Goal: Register for event/course

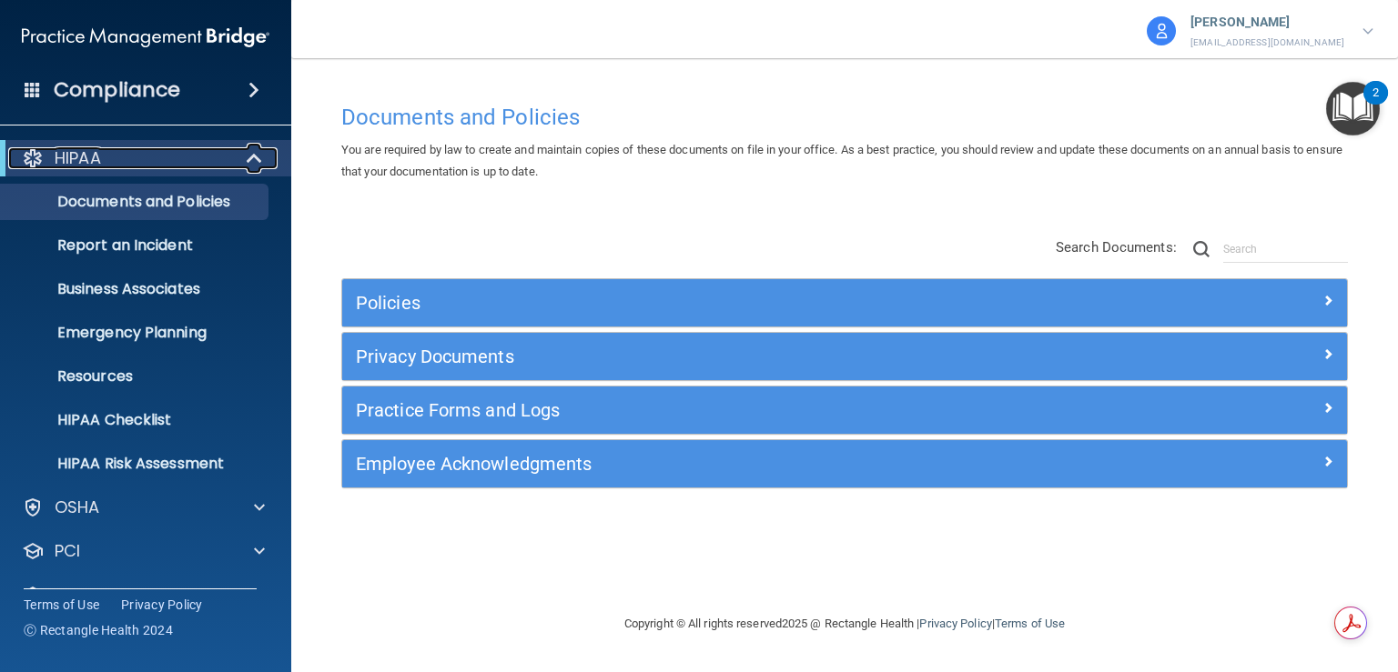
click at [260, 161] on span at bounding box center [255, 158] width 15 height 22
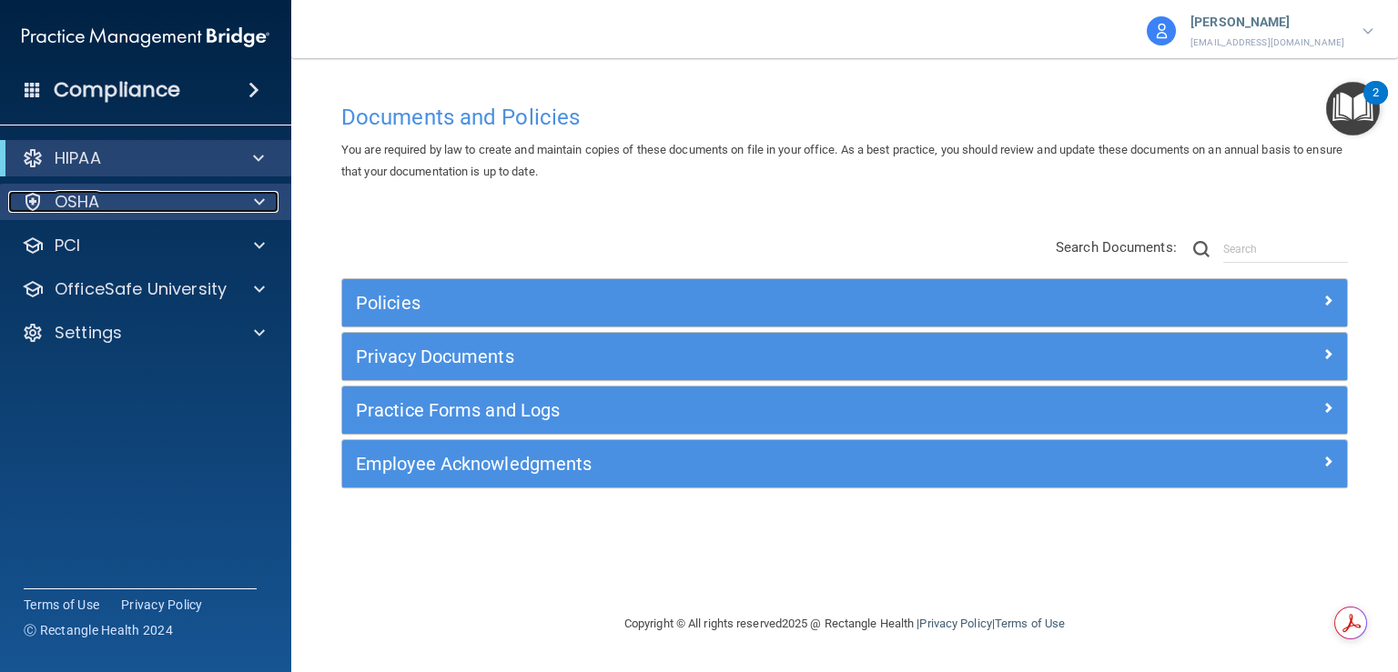
click at [207, 210] on div "OSHA" at bounding box center [121, 202] width 226 height 22
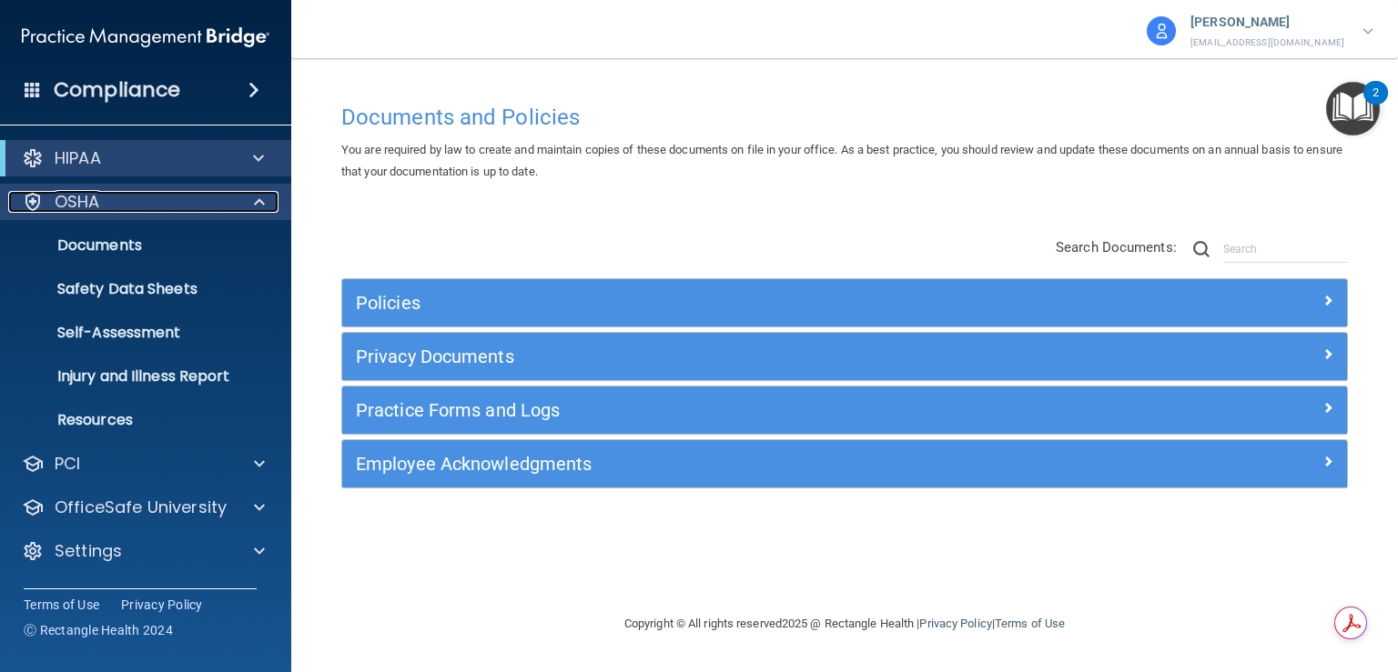
click at [131, 192] on div "OSHA" at bounding box center [121, 202] width 226 height 22
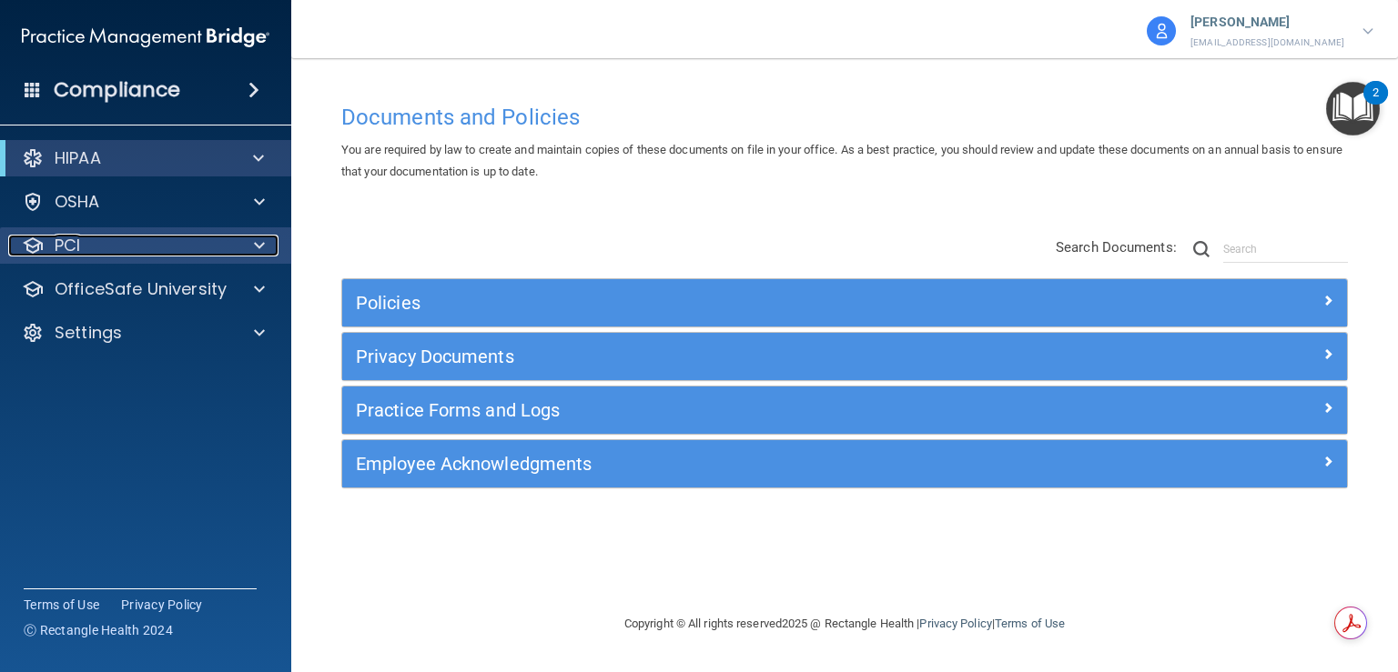
drag, startPoint x: 200, startPoint y: 244, endPoint x: 222, endPoint y: 282, distance: 44.0
click at [200, 246] on div "PCI" at bounding box center [121, 246] width 226 height 22
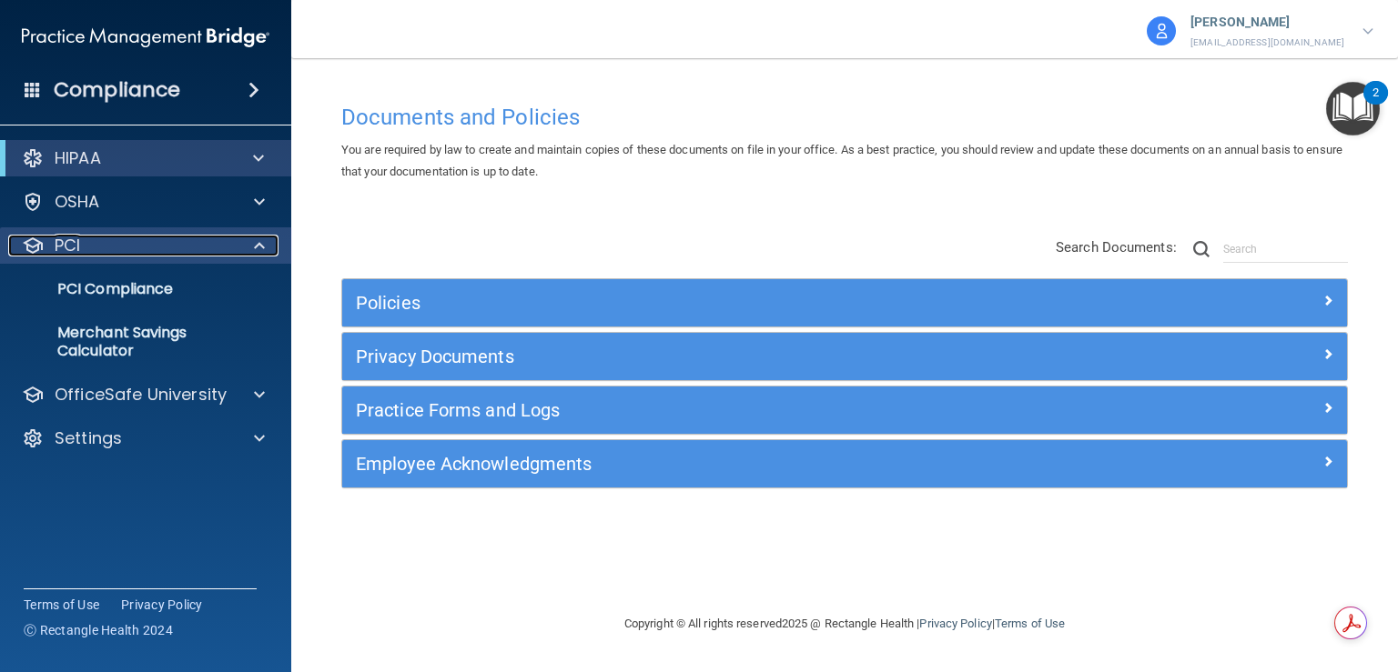
click at [251, 252] on div at bounding box center [256, 246] width 45 height 22
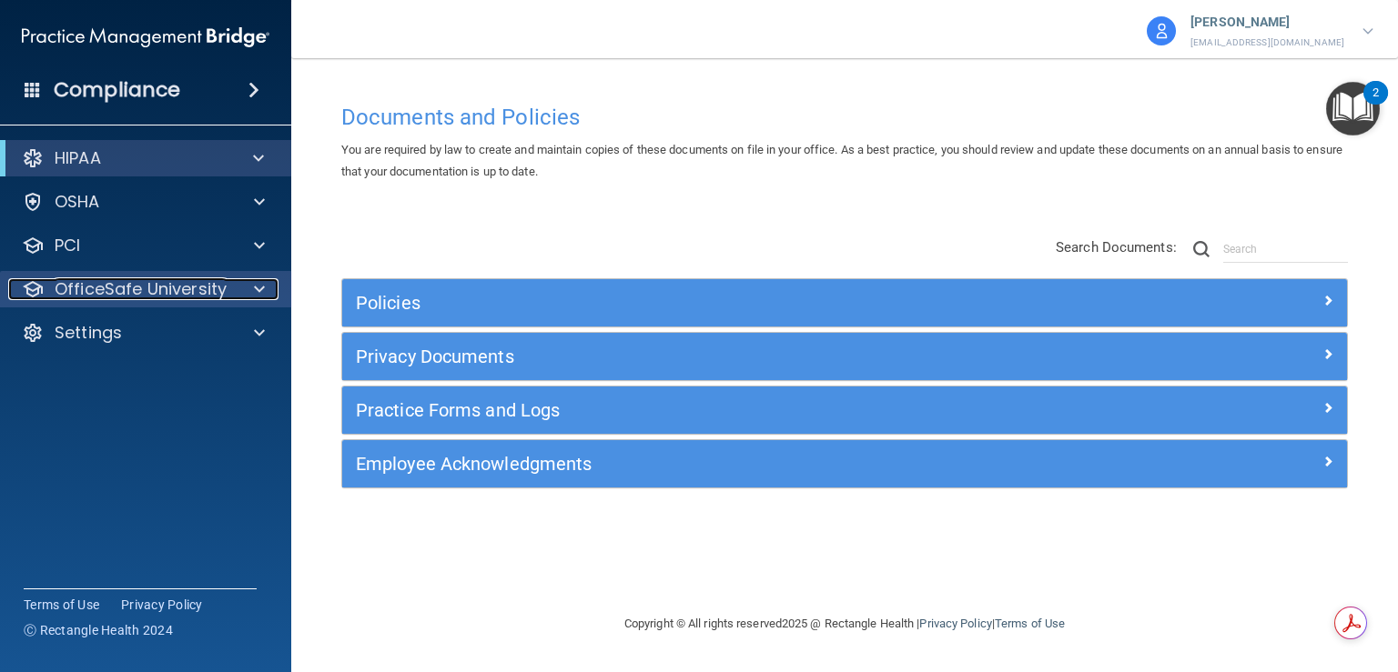
click at [257, 282] on span at bounding box center [259, 289] width 11 height 22
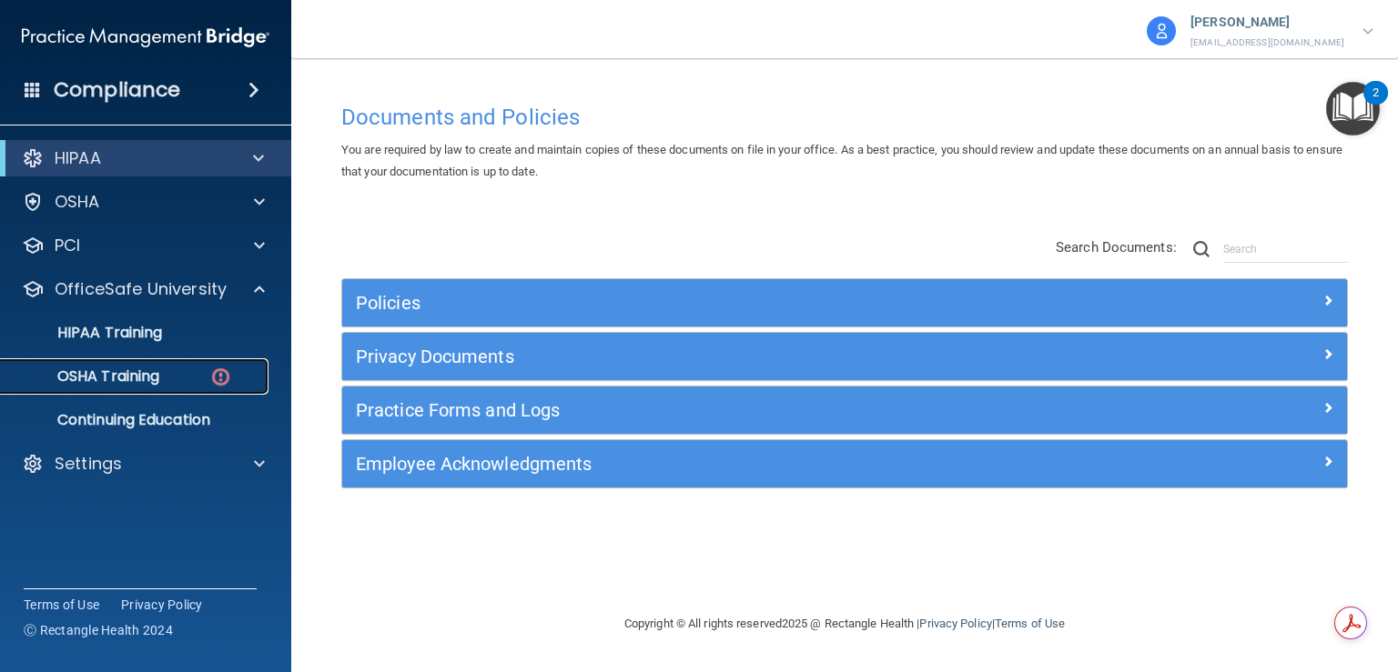
click at [136, 368] on p "OSHA Training" at bounding box center [85, 377] width 147 height 18
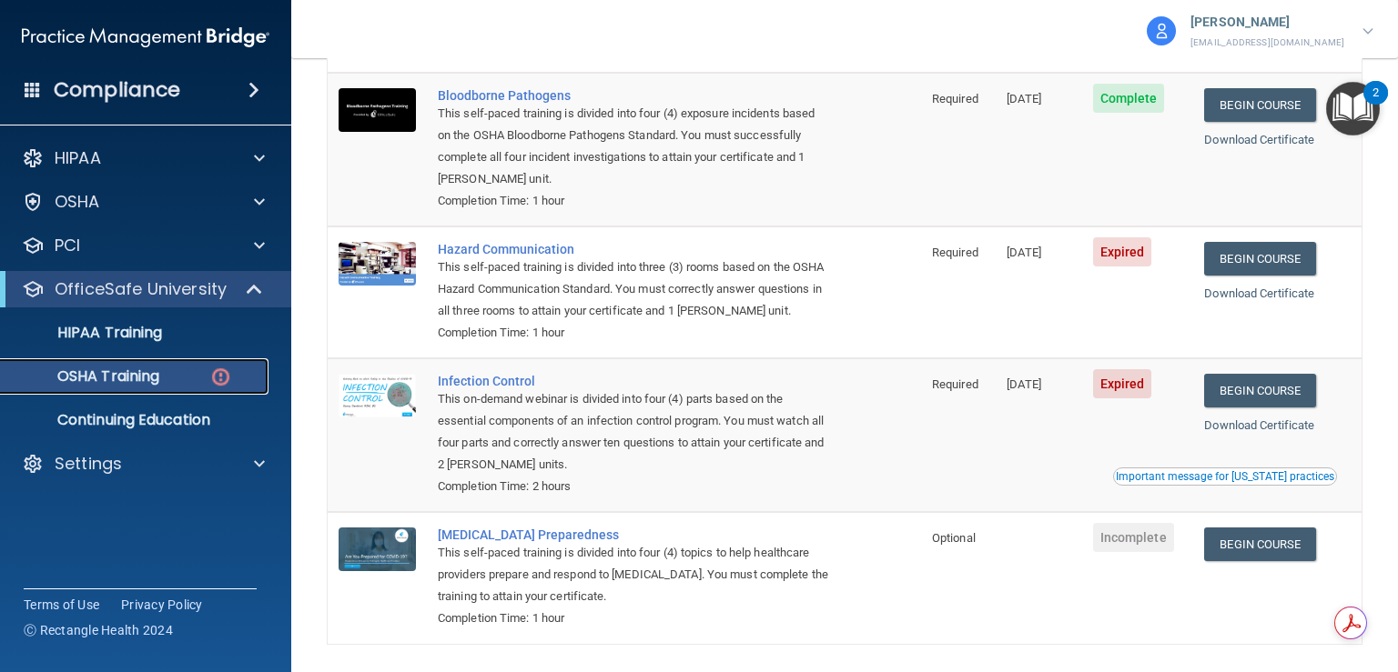
scroll to position [272, 0]
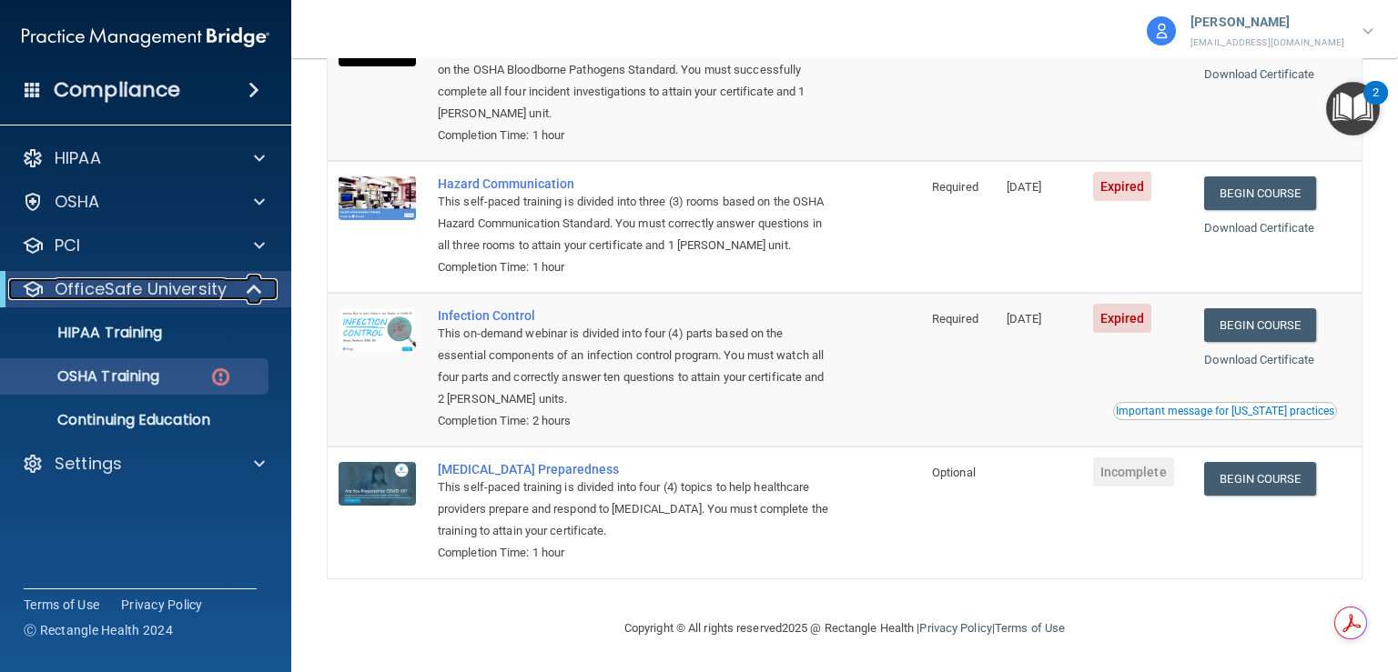
click at [244, 285] on div at bounding box center [255, 289] width 45 height 22
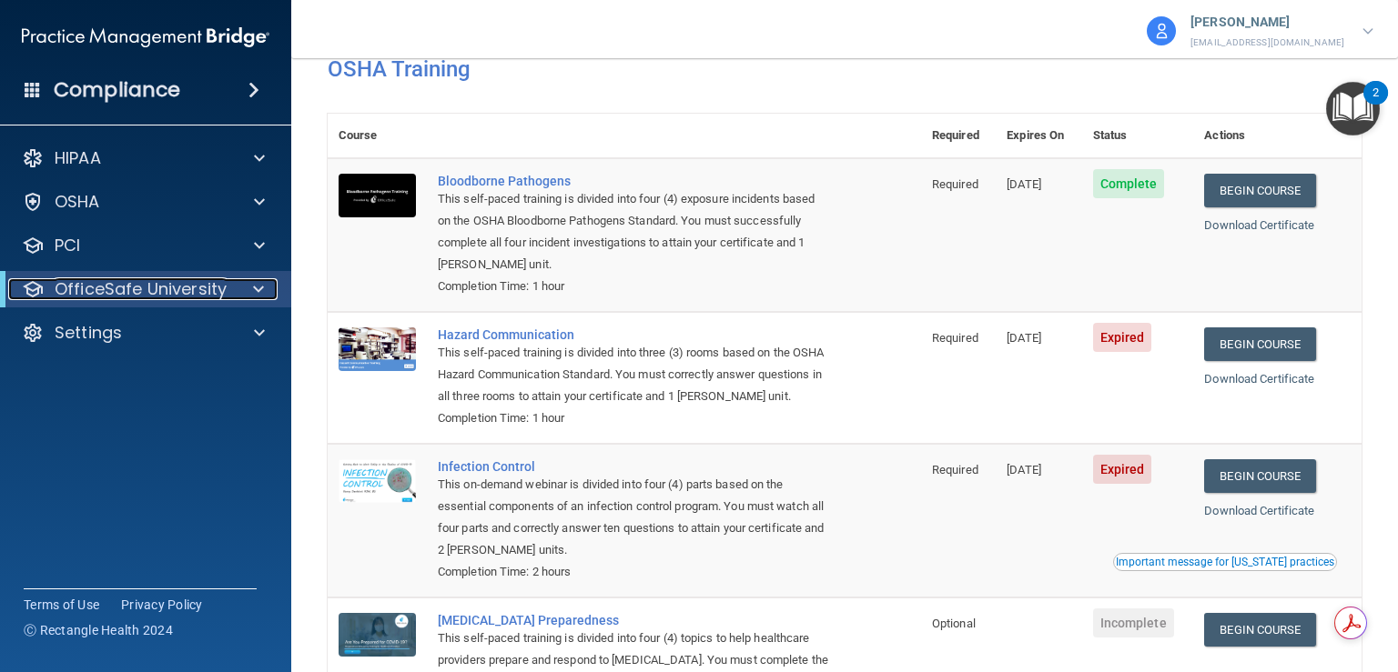
scroll to position [0, 0]
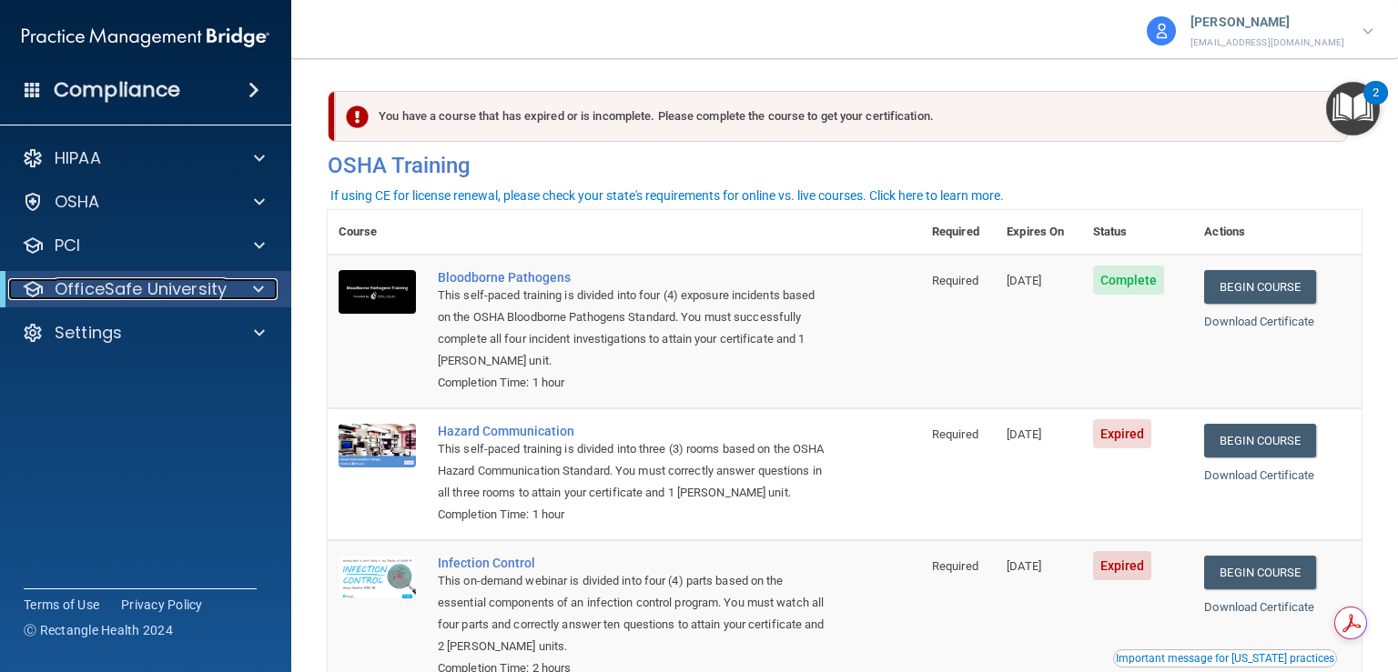
click at [155, 293] on p "OfficeSafe University" at bounding box center [141, 289] width 172 height 22
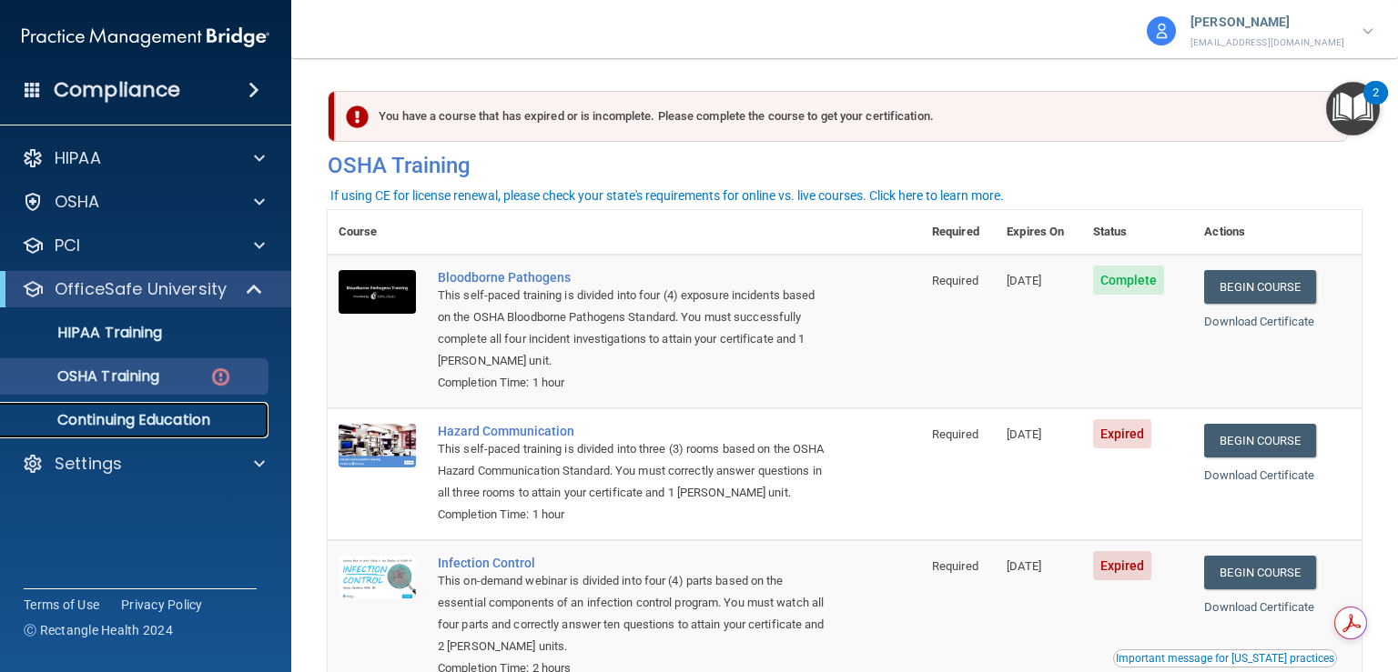
click at [122, 419] on p "Continuing Education" at bounding box center [136, 420] width 248 height 18
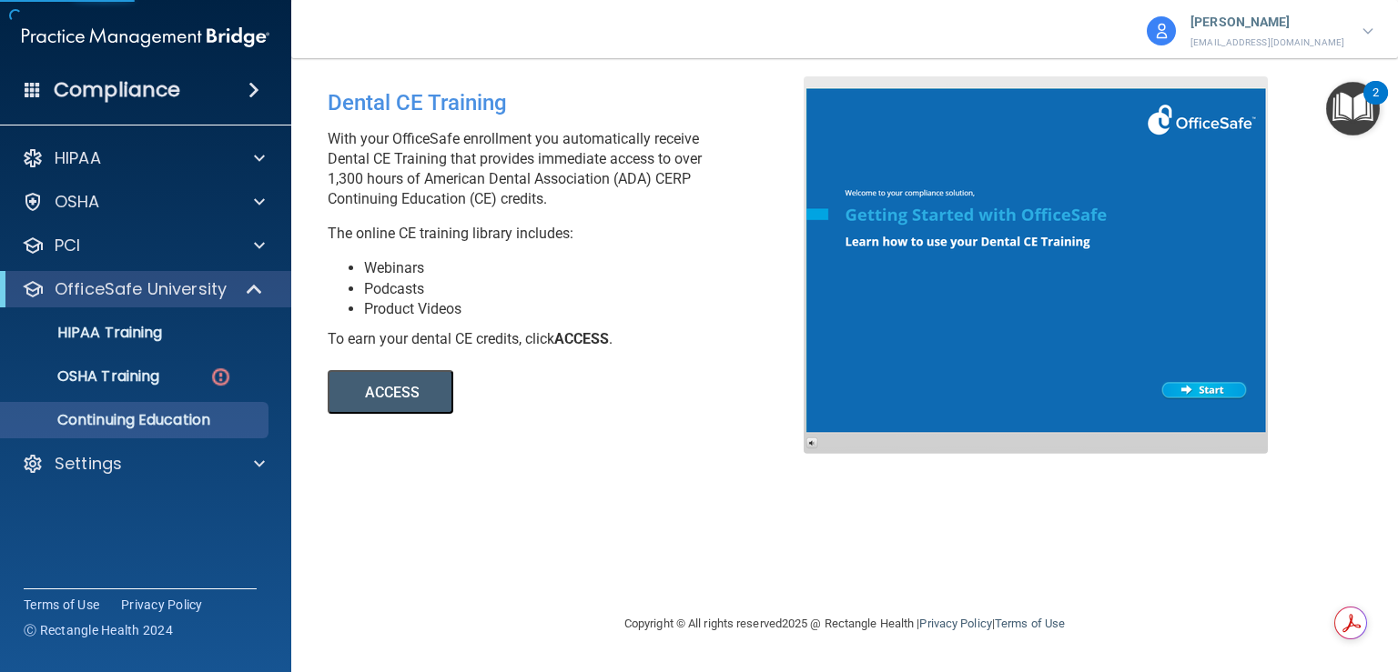
click at [379, 390] on button "ACCESS" at bounding box center [391, 392] width 126 height 44
click at [197, 420] on p "Continuing Education" at bounding box center [136, 420] width 248 height 18
click at [400, 402] on button "ACCESS" at bounding box center [391, 392] width 126 height 44
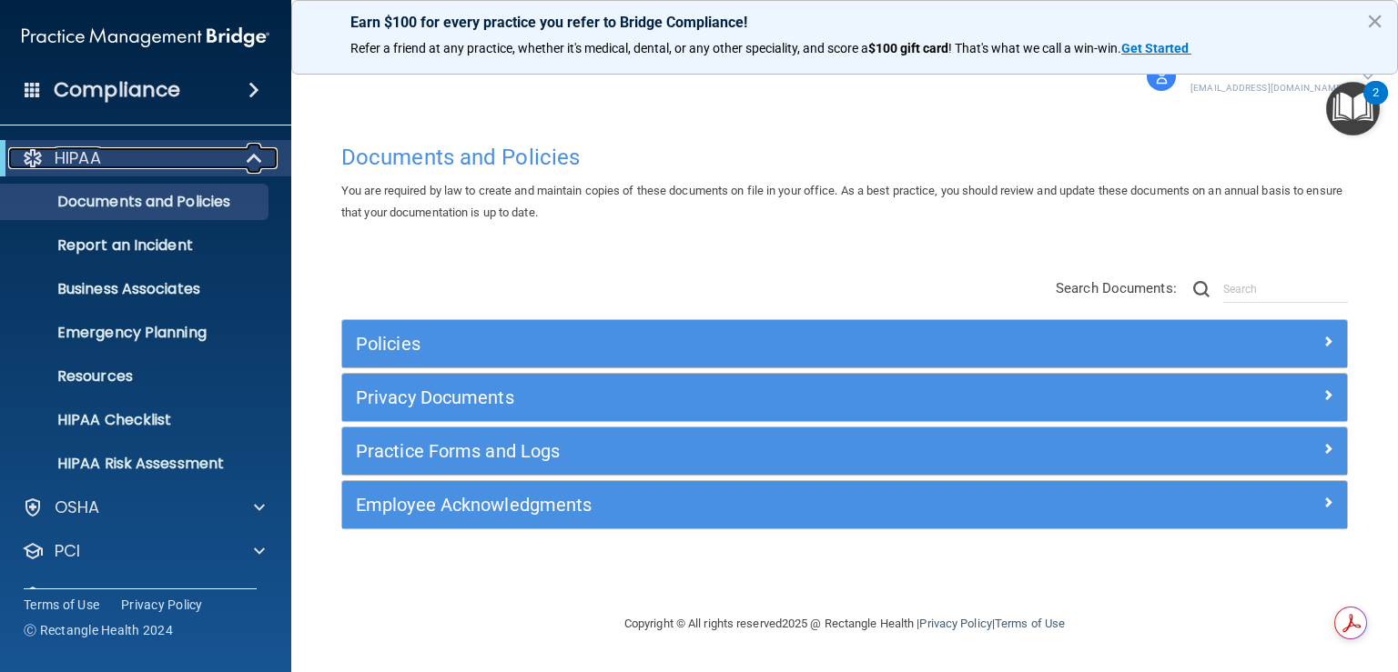
click at [248, 161] on span at bounding box center [255, 158] width 15 height 22
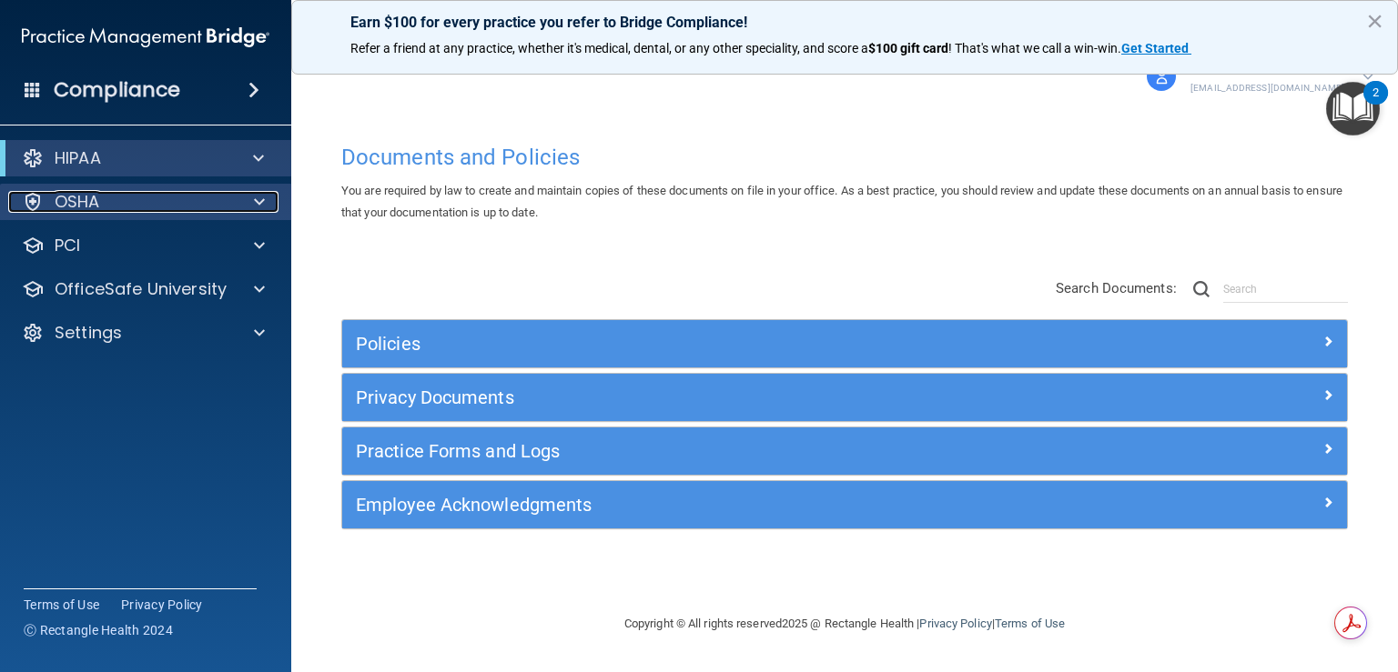
click at [251, 201] on div at bounding box center [256, 202] width 45 height 22
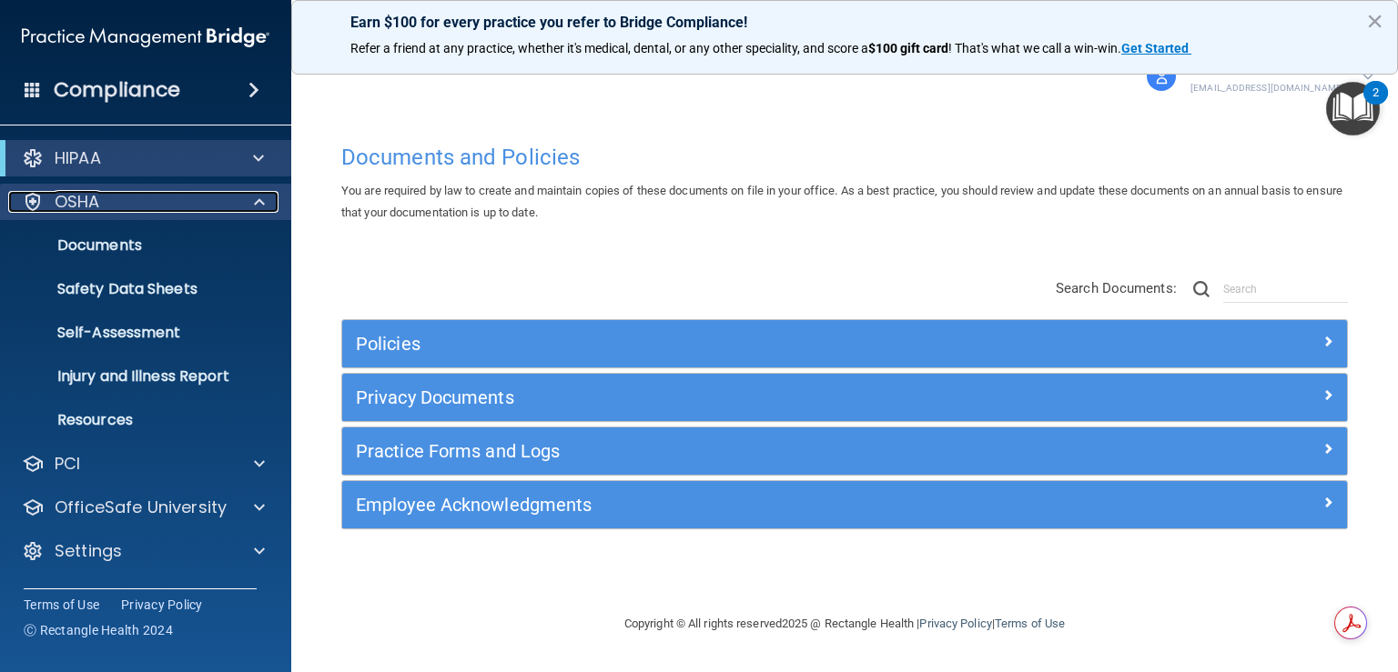
click at [250, 201] on div at bounding box center [256, 202] width 45 height 22
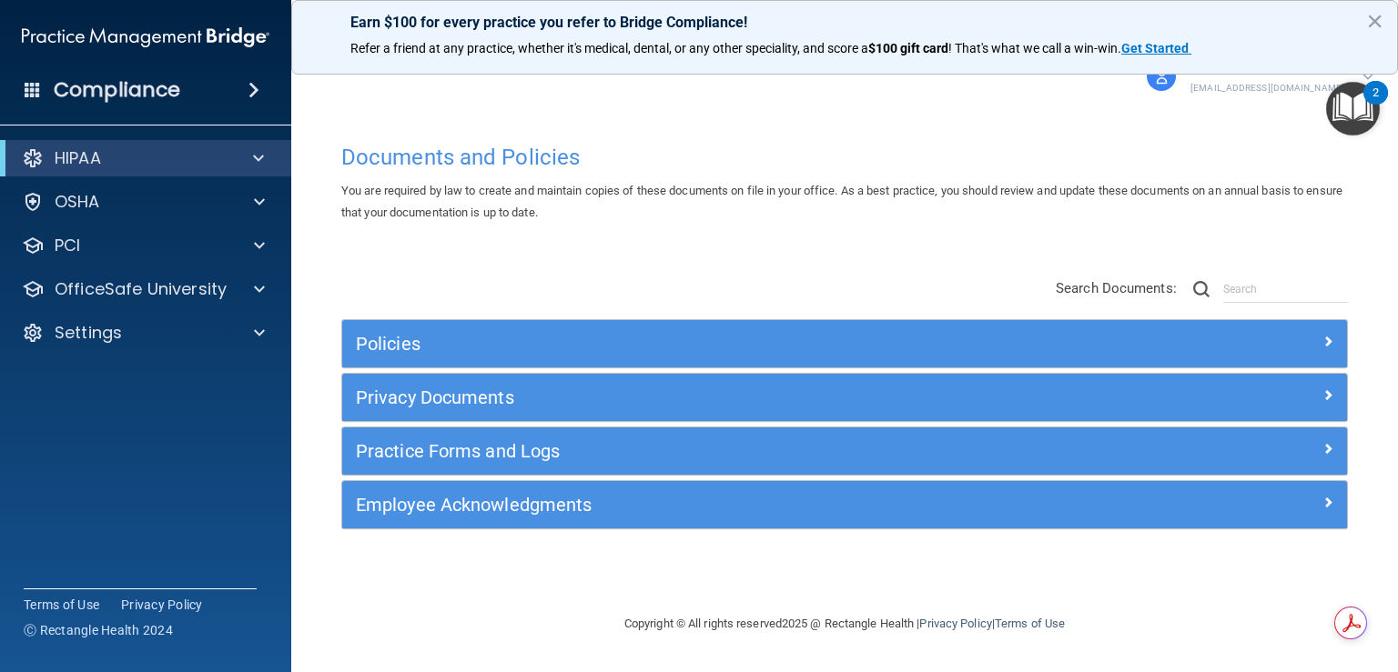
click at [1262, 90] on p "[EMAIL_ADDRESS][DOMAIN_NAME]" at bounding box center [1267, 88] width 154 height 16
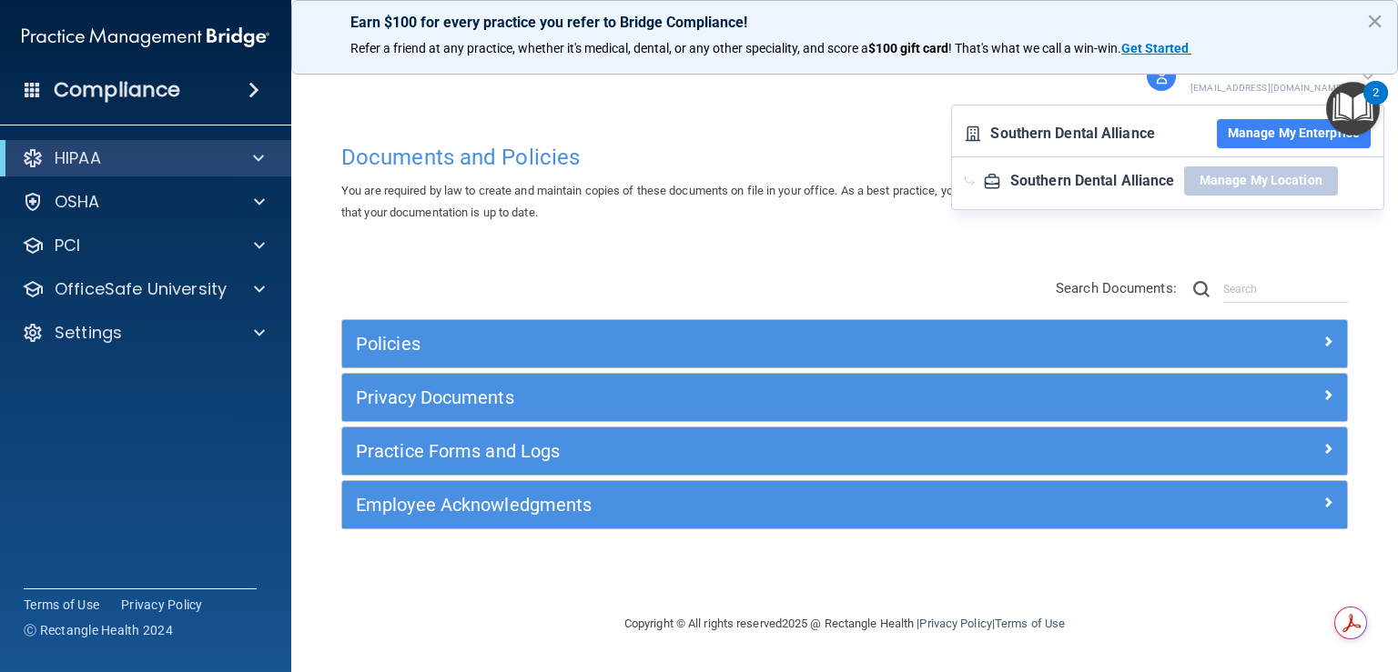
click at [1275, 145] on button "Manage My Enterprise" at bounding box center [1294, 133] width 154 height 29
